Goal: Find specific page/section: Find specific page/section

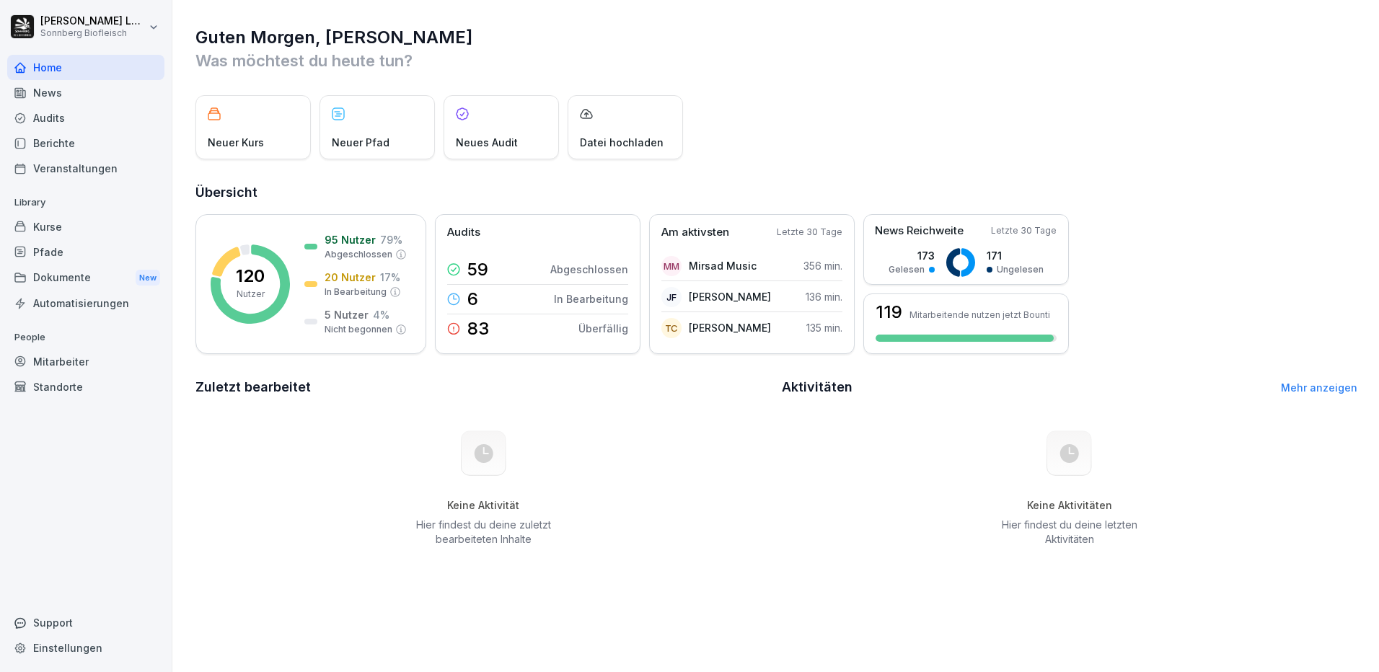
click at [80, 362] on div "Mitarbeiter" at bounding box center [85, 361] width 157 height 25
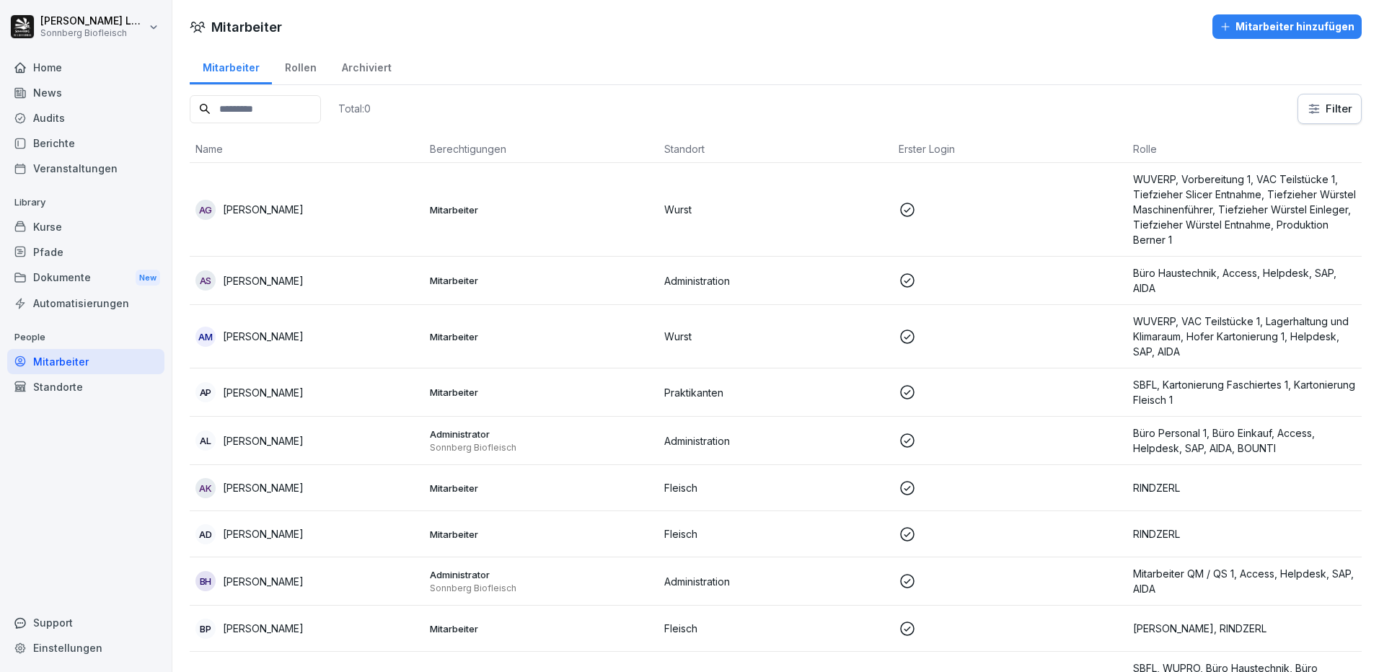
click at [268, 110] on input at bounding box center [255, 109] width 131 height 28
type input "*"
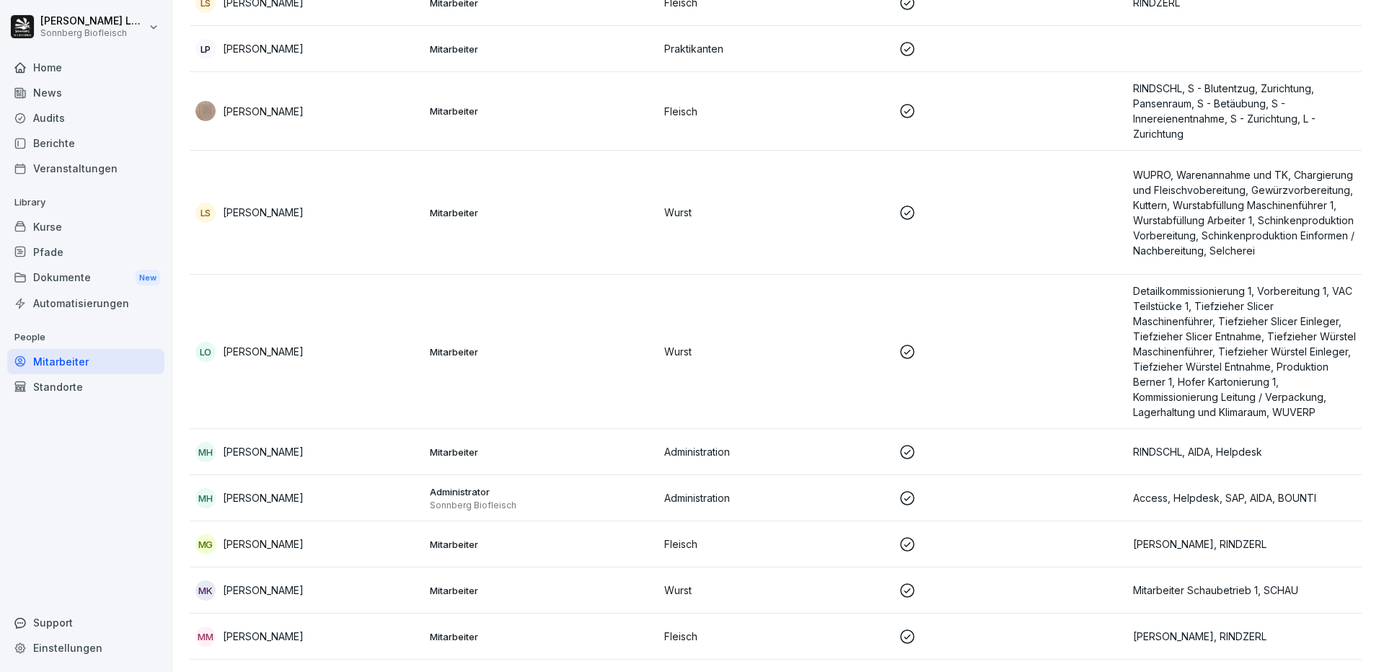
scroll to position [3823, 0]
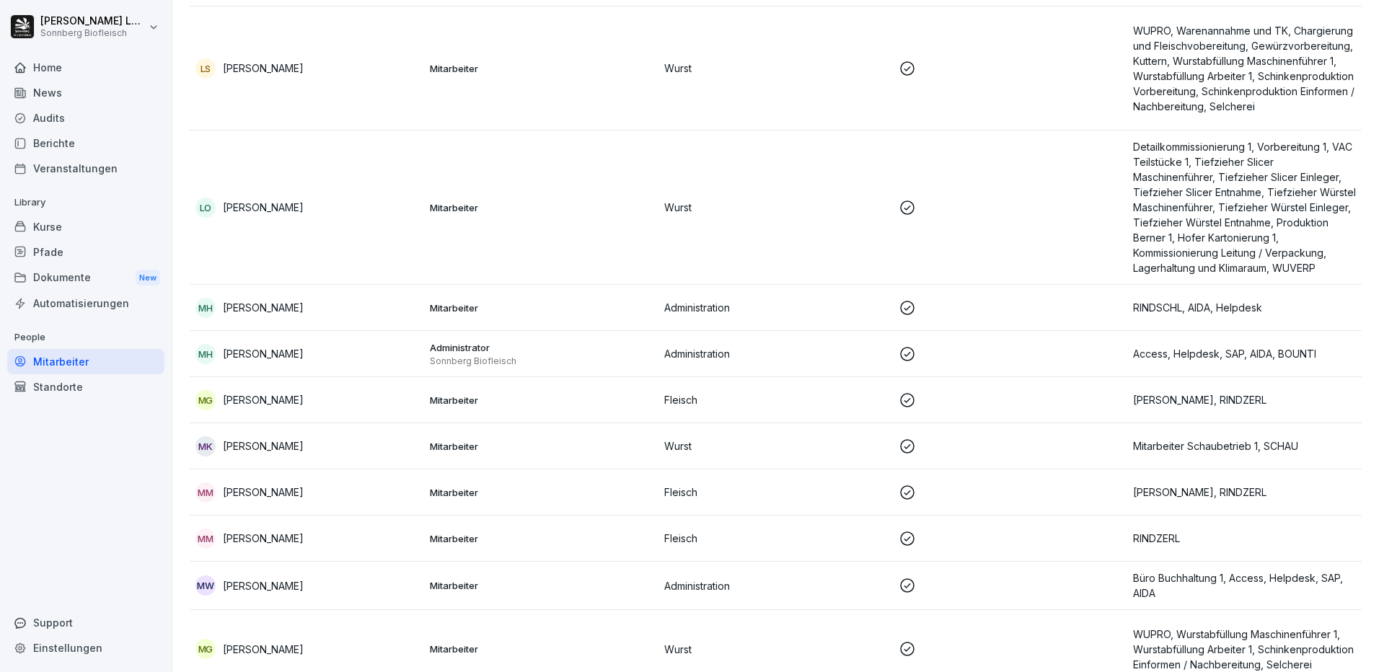
click at [304, 533] on p "[PERSON_NAME]" at bounding box center [263, 538] width 81 height 15
